Goal: Complete application form: Complete application form

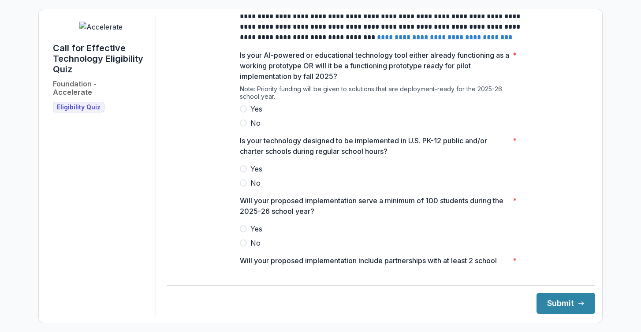
scroll to position [108, 0]
click at [244, 112] on span at bounding box center [243, 108] width 7 height 7
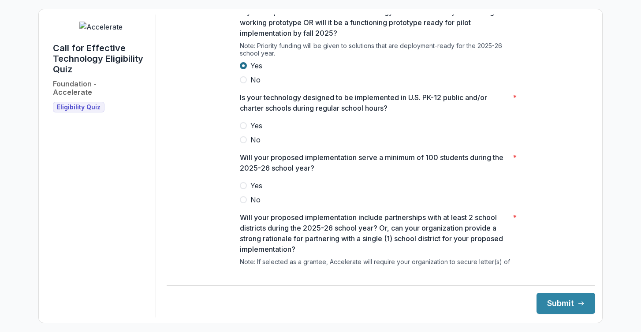
scroll to position [155, 0]
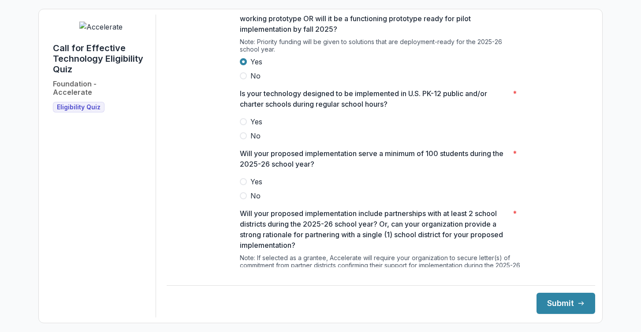
click at [241, 125] on span at bounding box center [243, 121] width 7 height 7
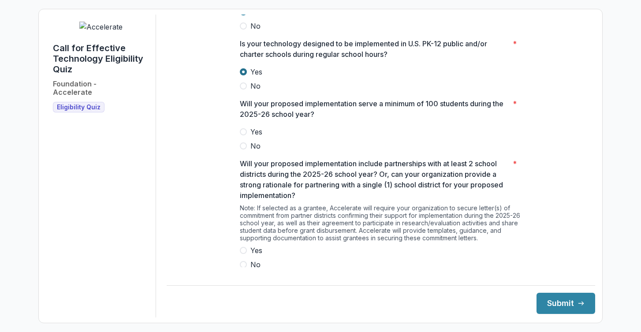
scroll to position [206, 0]
click at [242, 134] on span at bounding box center [243, 130] width 7 height 7
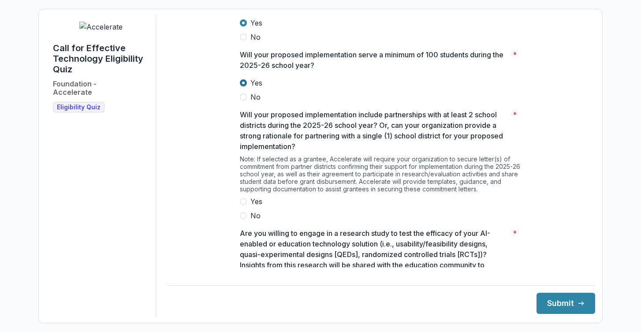
scroll to position [254, 0]
click at [243, 205] on span at bounding box center [243, 200] width 7 height 7
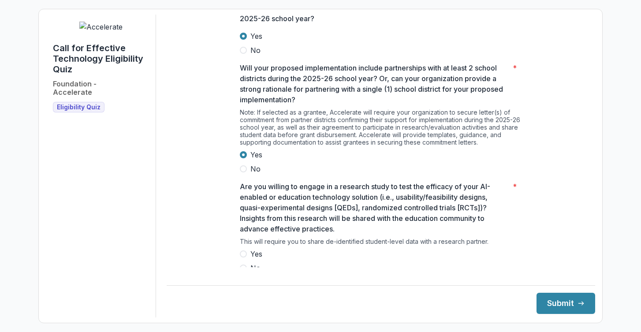
scroll to position [321, 0]
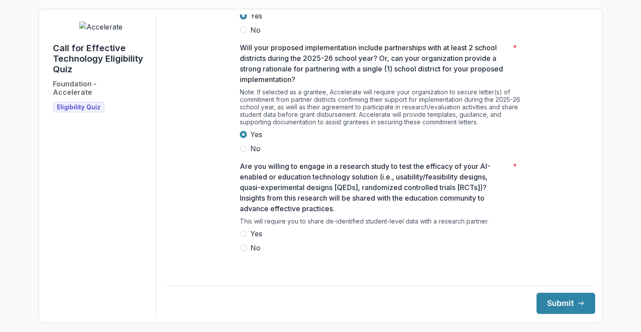
click at [243, 237] on span at bounding box center [243, 233] width 7 height 7
click at [554, 298] on button "Submit" at bounding box center [565, 303] width 59 height 21
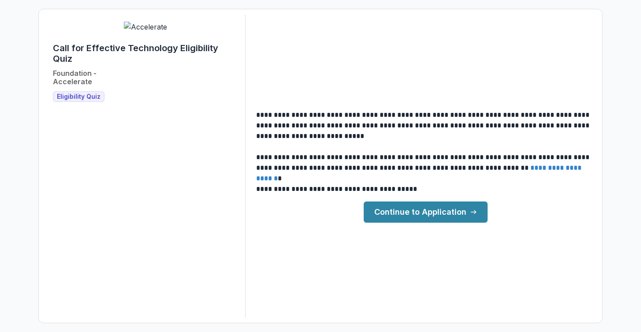
click at [447, 219] on link "Continue to Application" at bounding box center [426, 211] width 124 height 21
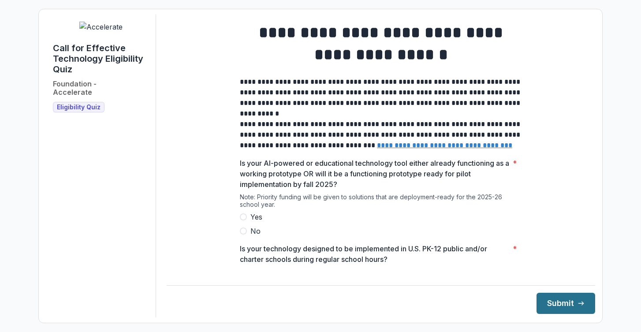
click at [560, 301] on button "Submit" at bounding box center [565, 303] width 59 height 21
click at [246, 222] on label "Yes" at bounding box center [381, 217] width 282 height 11
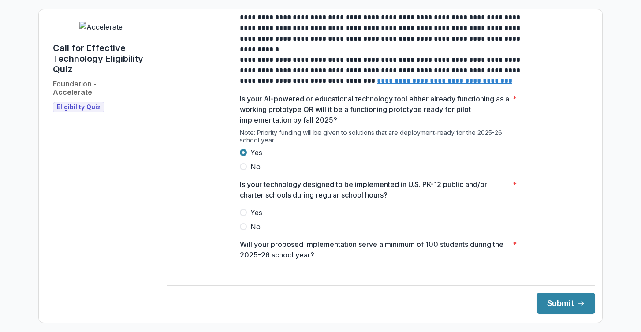
scroll to position [98, 0]
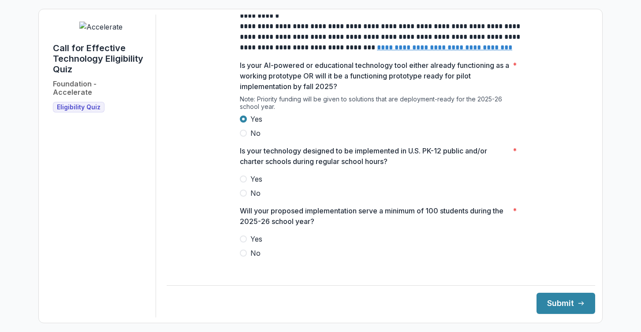
click at [242, 182] on span at bounding box center [243, 178] width 7 height 7
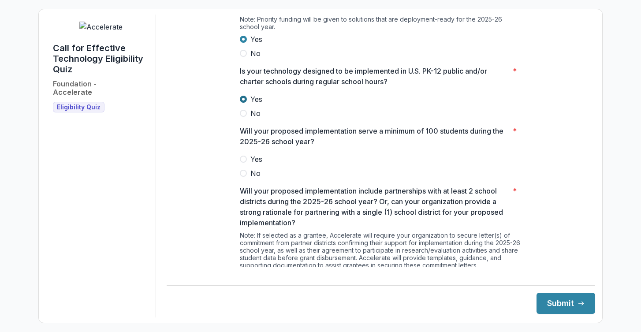
scroll to position [180, 0]
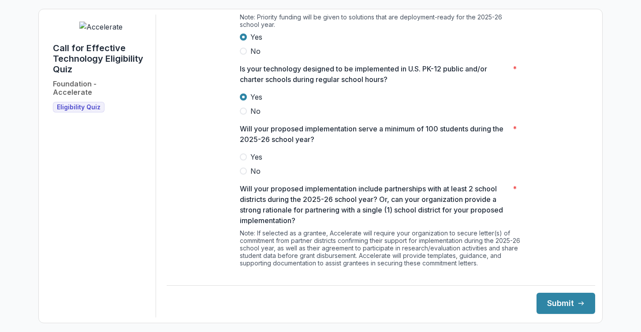
click at [242, 160] on span at bounding box center [243, 156] width 7 height 7
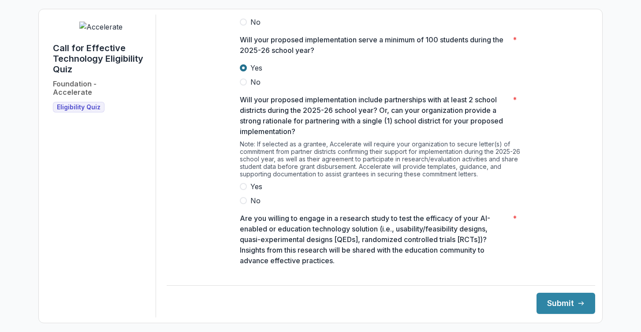
scroll to position [283, 0]
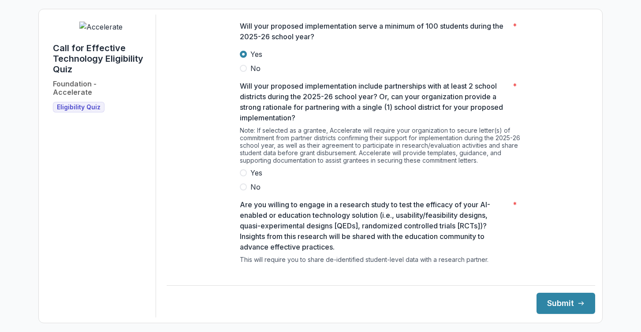
click at [240, 178] on label "Yes" at bounding box center [381, 173] width 282 height 11
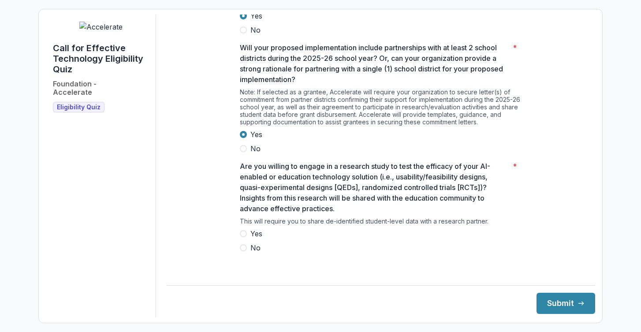
click at [243, 237] on span at bounding box center [243, 233] width 7 height 7
click at [563, 300] on button "Submit" at bounding box center [565, 303] width 59 height 21
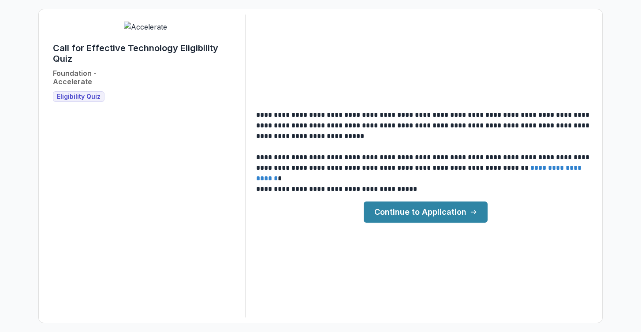
click at [444, 210] on link "Continue to Application" at bounding box center [426, 211] width 124 height 21
